Goal: Task Accomplishment & Management: Manage account settings

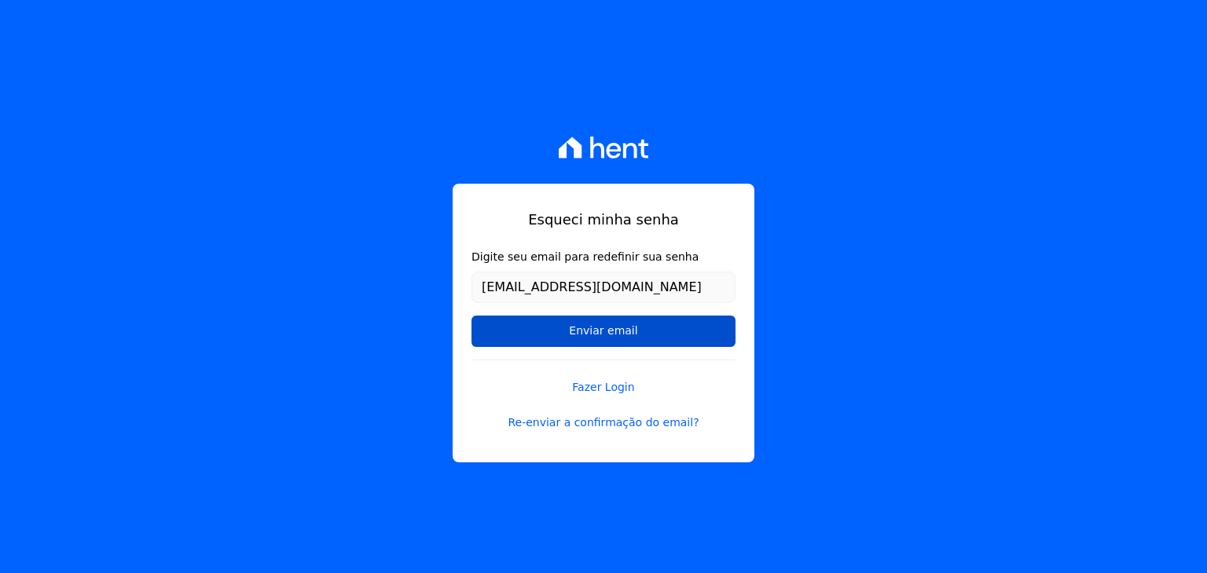
click at [597, 330] on input "Enviar email" at bounding box center [603, 331] width 264 height 31
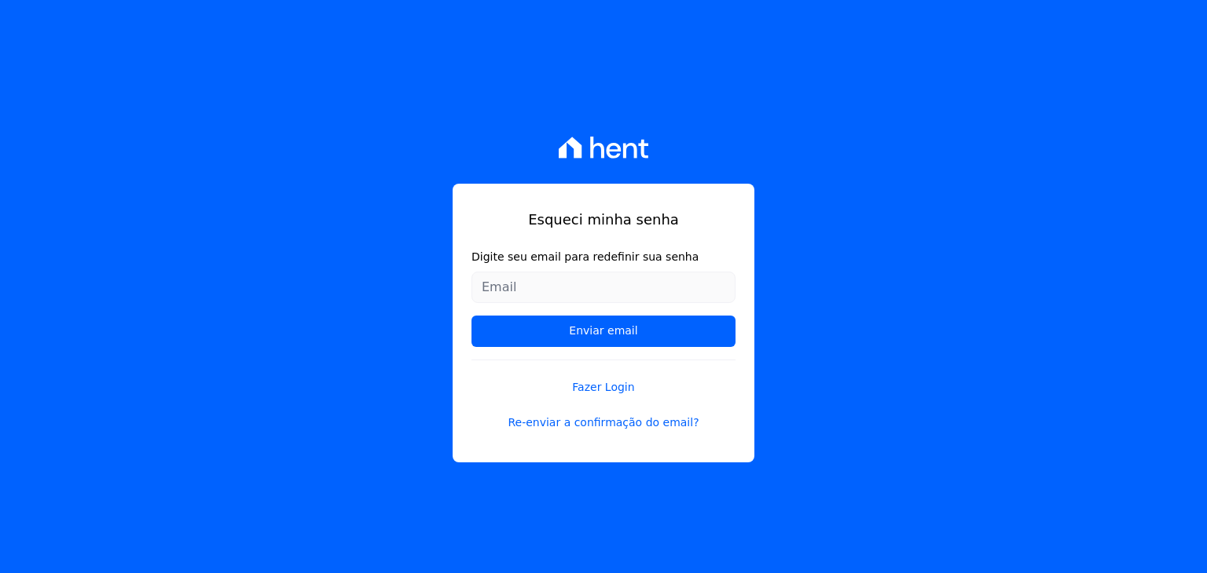
click at [577, 274] on input "Digite seu email para redefinir sua senha" at bounding box center [603, 287] width 264 height 31
type input "[EMAIL_ADDRESS][DOMAIN_NAME]"
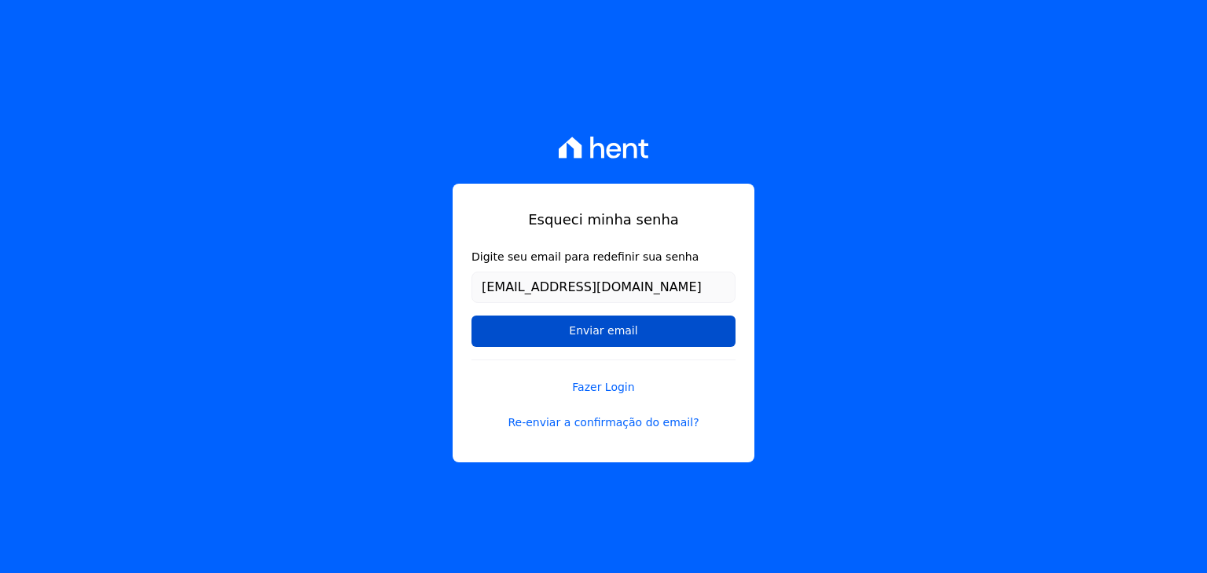
drag, startPoint x: 586, startPoint y: 331, endPoint x: 559, endPoint y: 339, distance: 28.8
click at [559, 339] on input "Enviar email" at bounding box center [603, 331] width 264 height 31
click at [562, 333] on input "Enviar email" at bounding box center [603, 331] width 264 height 31
